Goal: Information Seeking & Learning: Learn about a topic

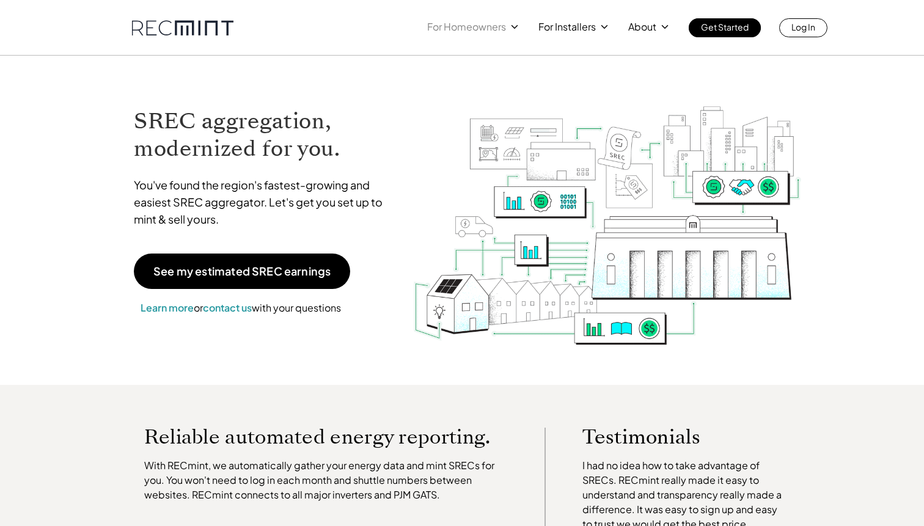
click at [501, 29] on p "For Homeowners" at bounding box center [466, 26] width 79 height 17
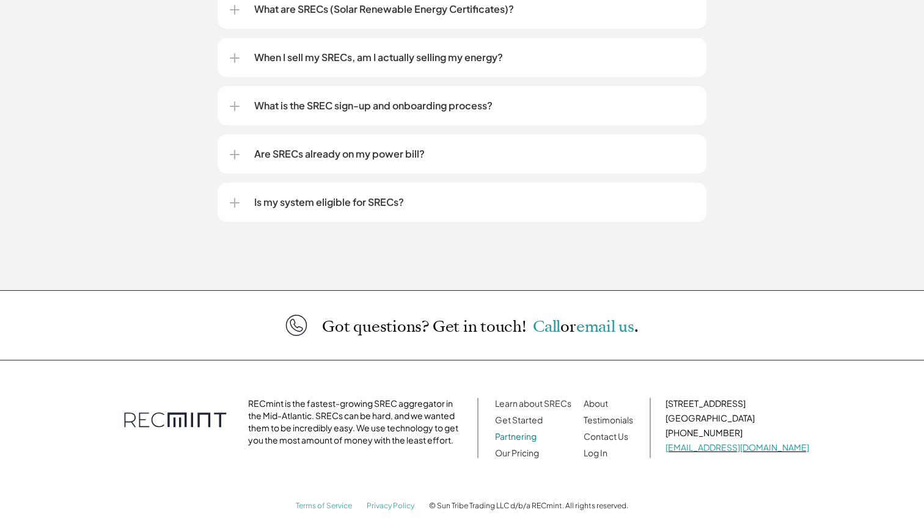
scroll to position [1587, 0]
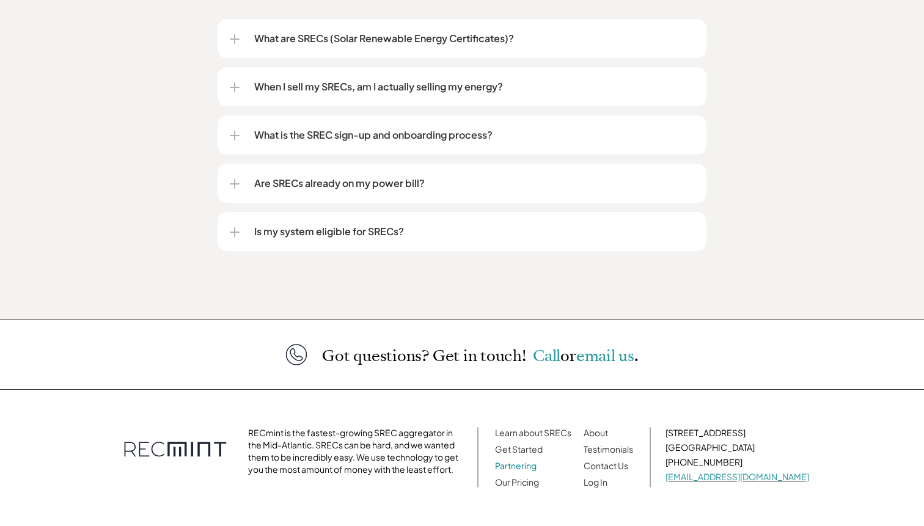
click at [536, 460] on link "Partnering" at bounding box center [516, 465] width 42 height 11
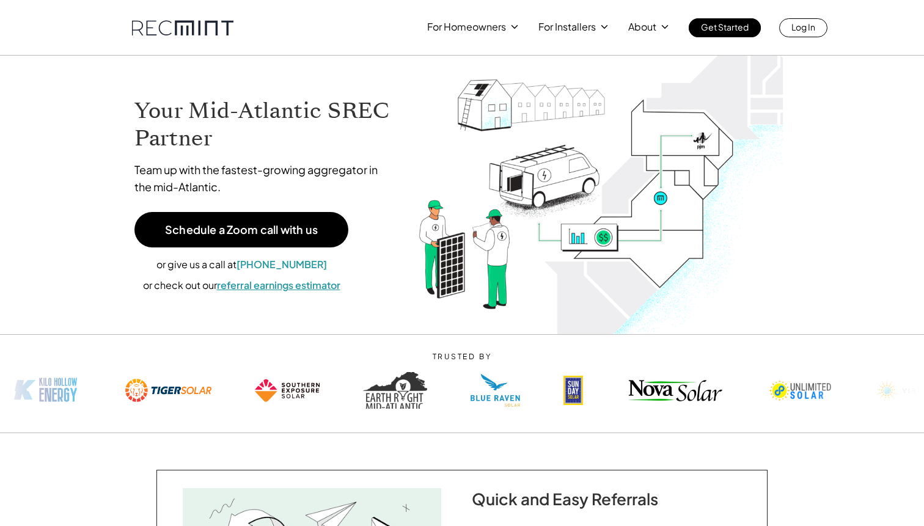
click at [314, 285] on link "referral earnings estimator" at bounding box center [278, 285] width 123 height 13
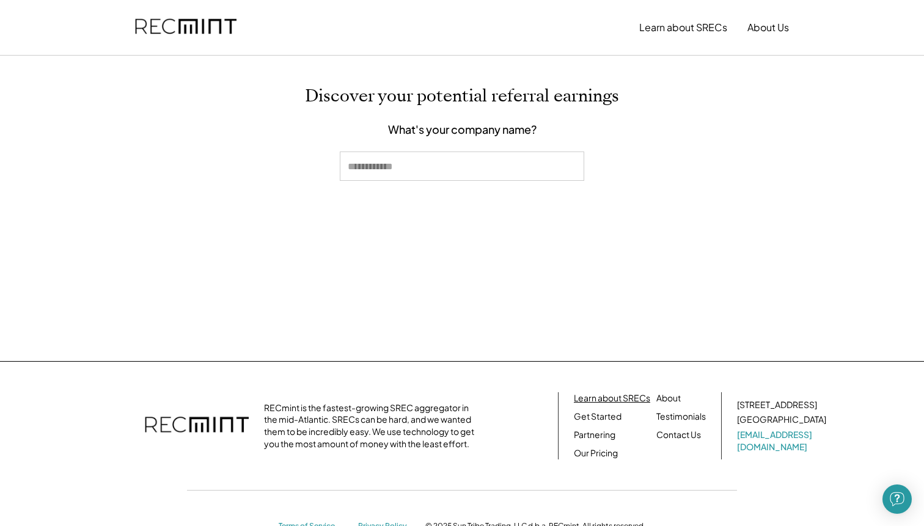
click at [610, 399] on link "Learn about SRECs" at bounding box center [612, 398] width 76 height 12
